Goal: Task Accomplishment & Management: Use online tool/utility

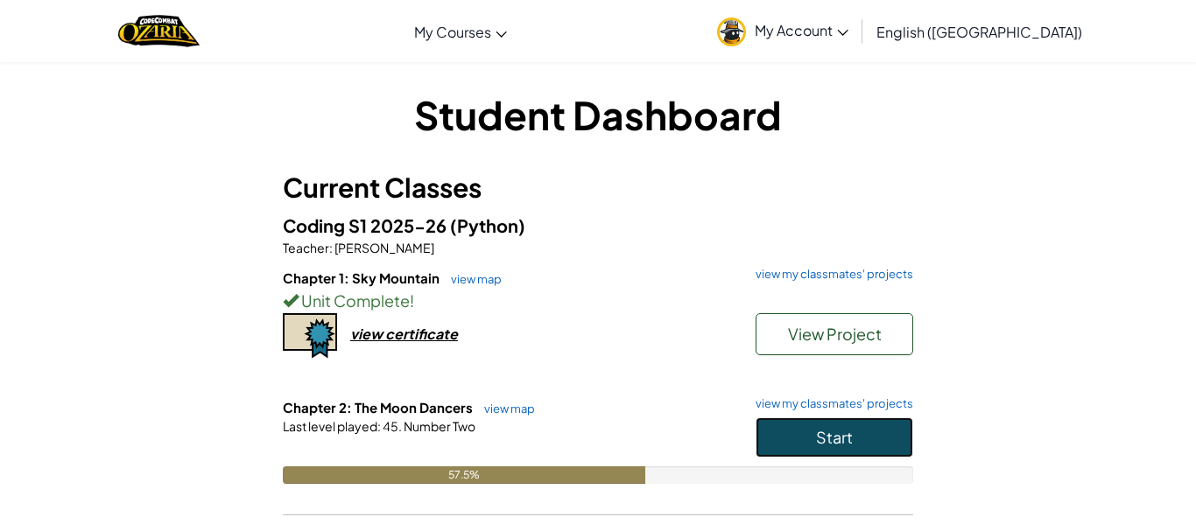
click at [774, 427] on button "Start" at bounding box center [834, 438] width 158 height 40
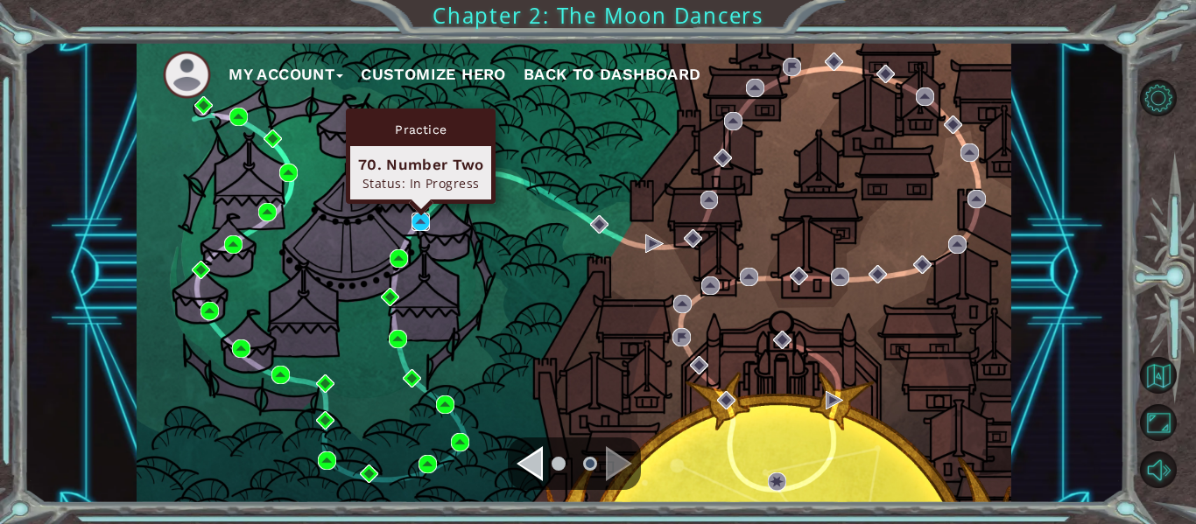
click at [424, 221] on img at bounding box center [420, 222] width 18 height 18
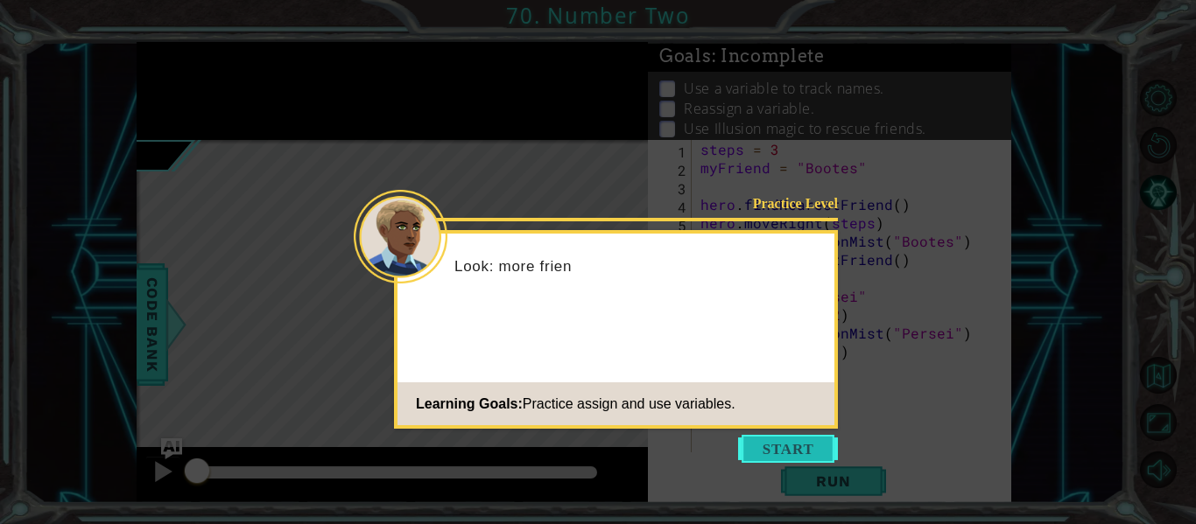
click at [777, 452] on button "Start" at bounding box center [788, 449] width 100 height 28
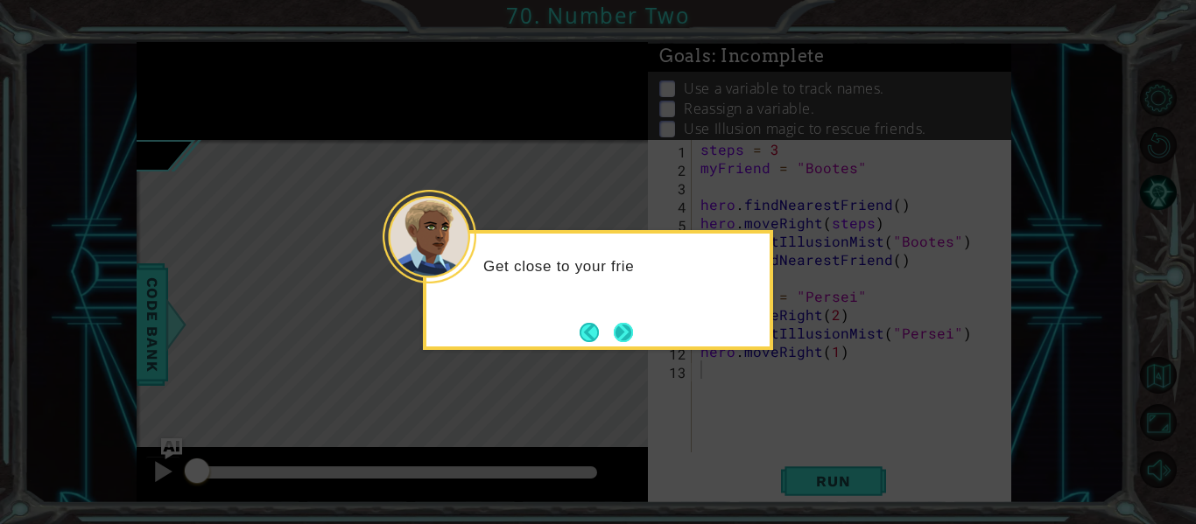
click at [630, 333] on button "Next" at bounding box center [623, 332] width 19 height 19
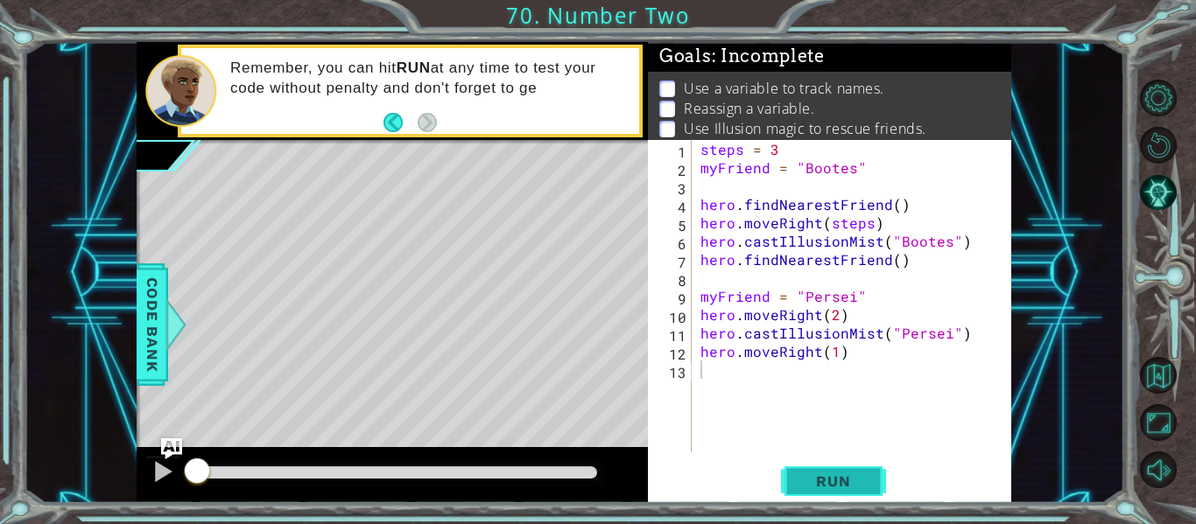
click at [797, 489] on button "Run" at bounding box center [833, 482] width 105 height 36
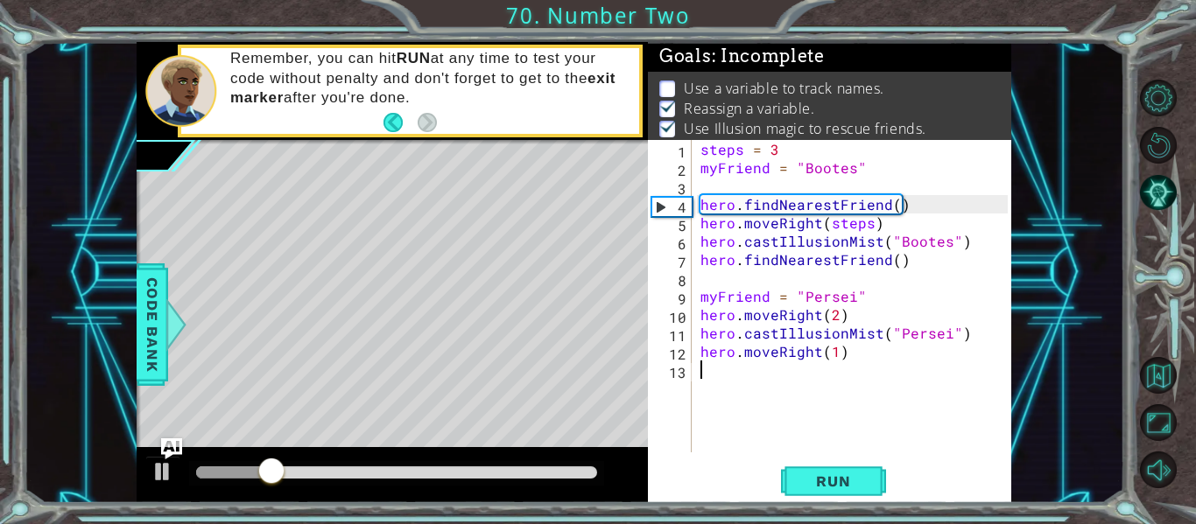
scroll to position [4, 0]
